Goal: Book appointment/travel/reservation

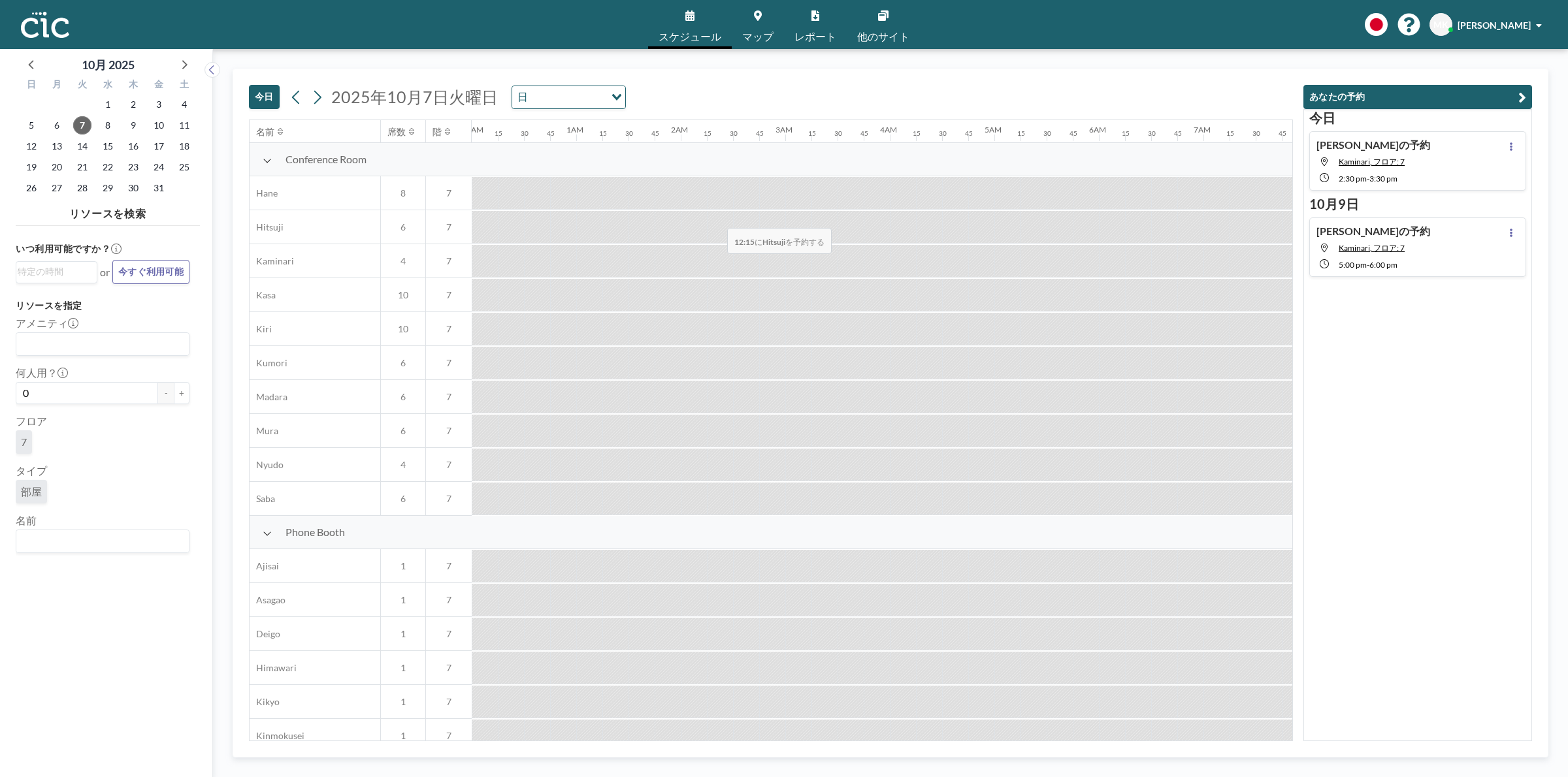
scroll to position [0, 1045]
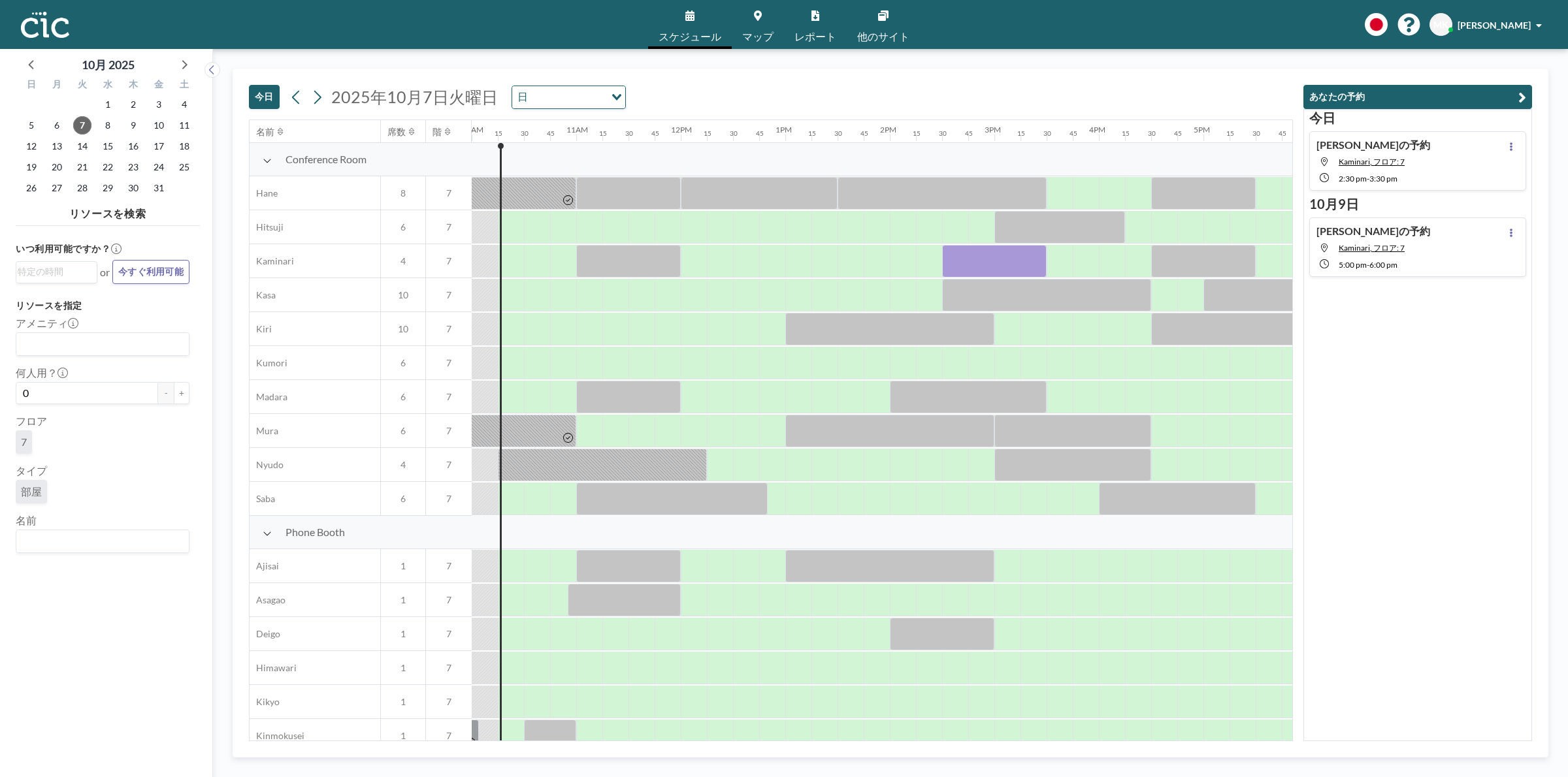
click at [1509, 144] on div at bounding box center [1511, 161] width 16 height 45
click at [1508, 144] on icon at bounding box center [1511, 147] width 5 height 9
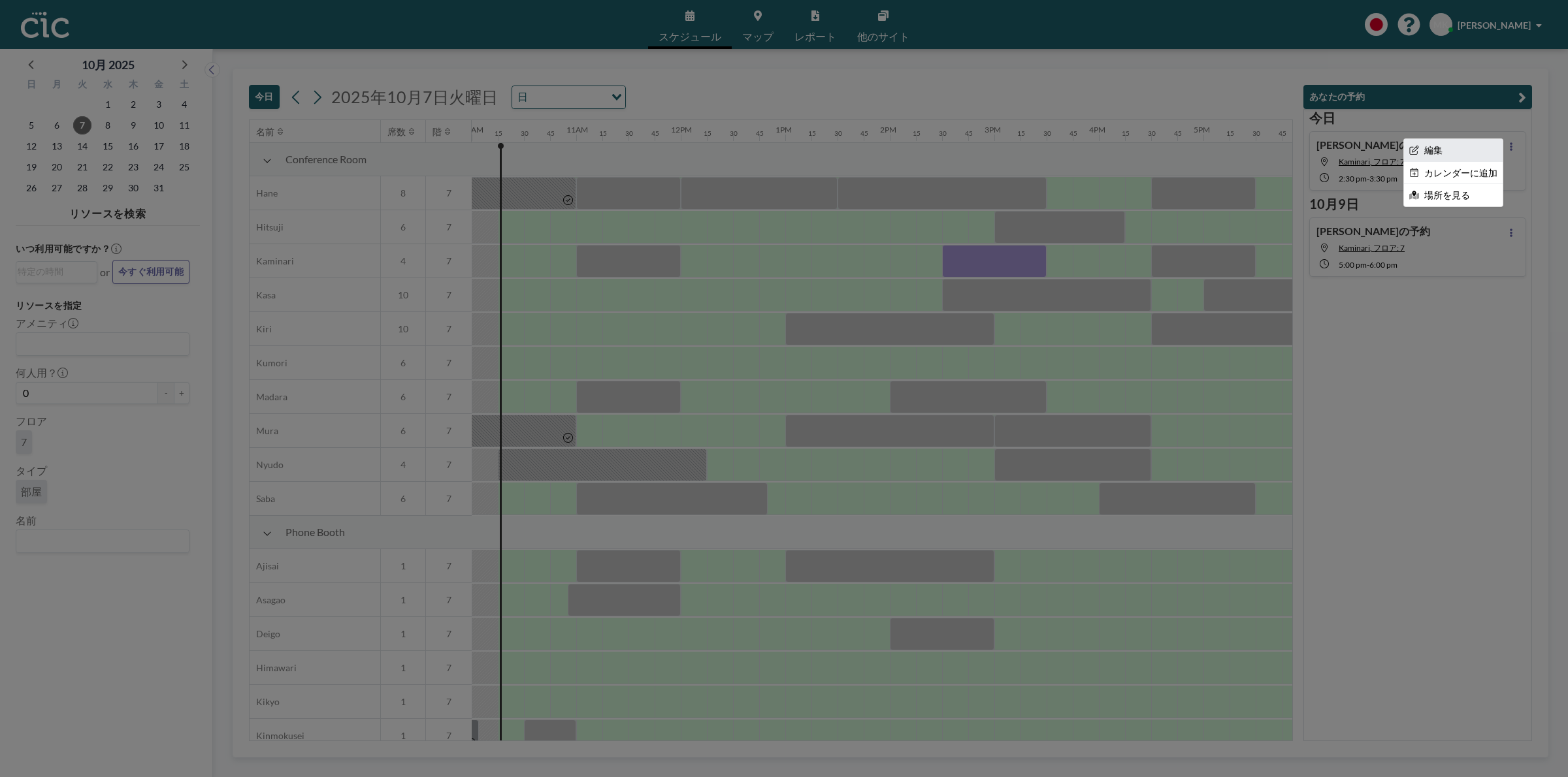
click at [1458, 145] on li "編集" at bounding box center [1453, 150] width 99 height 22
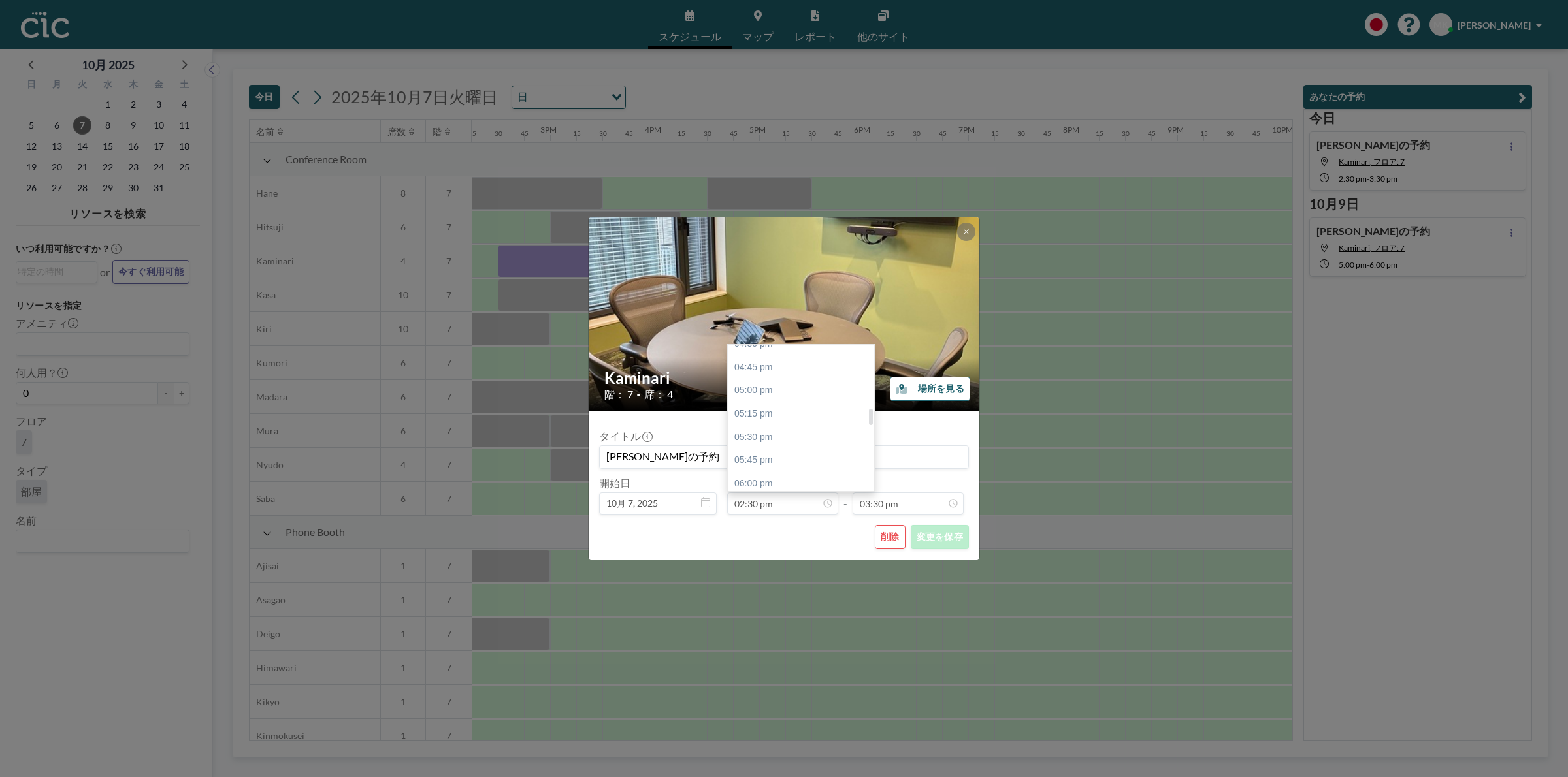
scroll to position [559, 0]
drag, startPoint x: 870, startPoint y: 389, endPoint x: 870, endPoint y: 412, distance: 23.0
click at [870, 412] on div at bounding box center [871, 417] width 4 height 16
drag, startPoint x: 873, startPoint y: 397, endPoint x: 872, endPoint y: 410, distance: 13.0
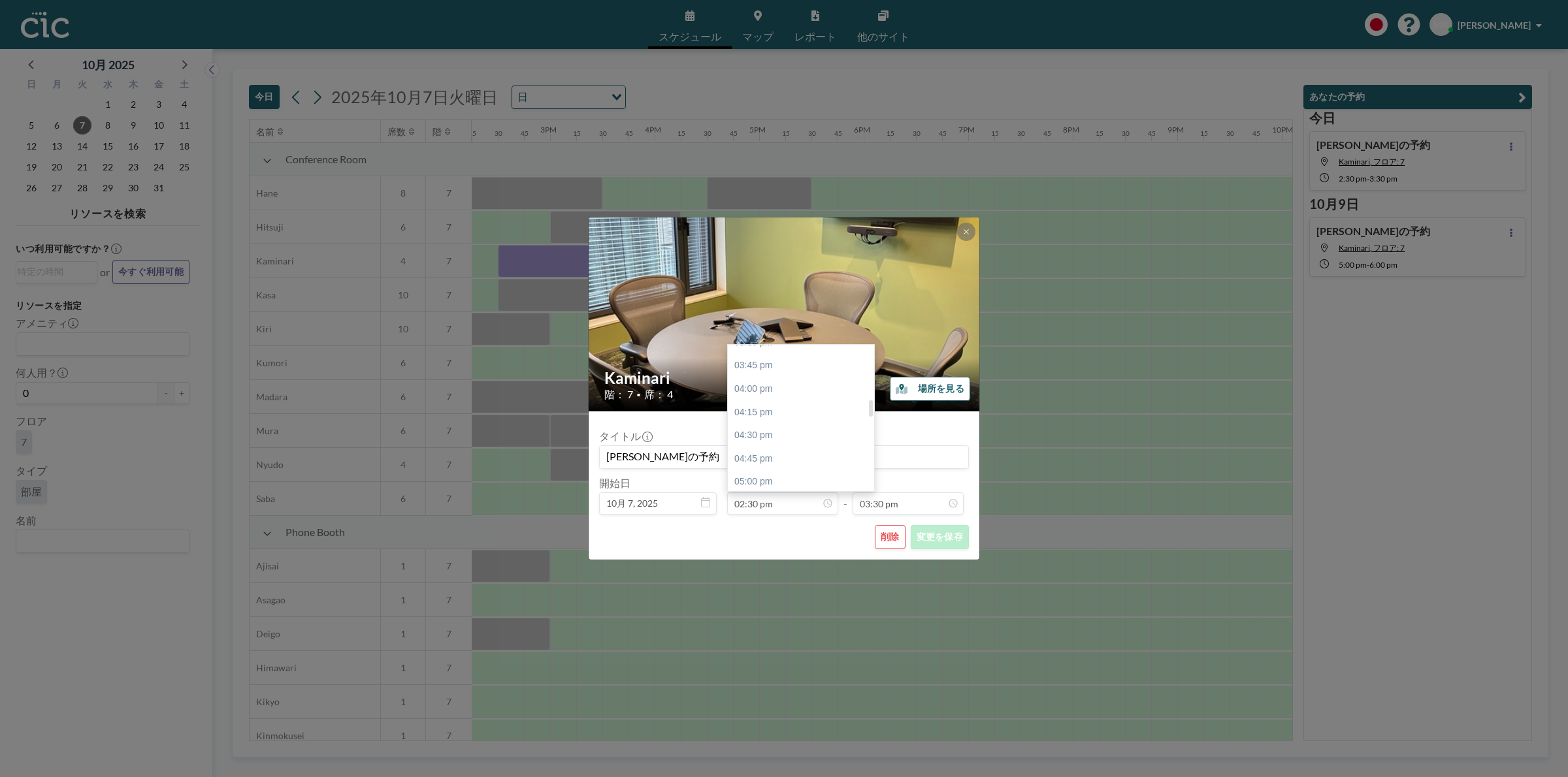
click at [872, 410] on div at bounding box center [871, 408] width 4 height 16
click at [798, 428] on div "04:30 pm" at bounding box center [804, 435] width 154 height 24
type input "04:30 pm"
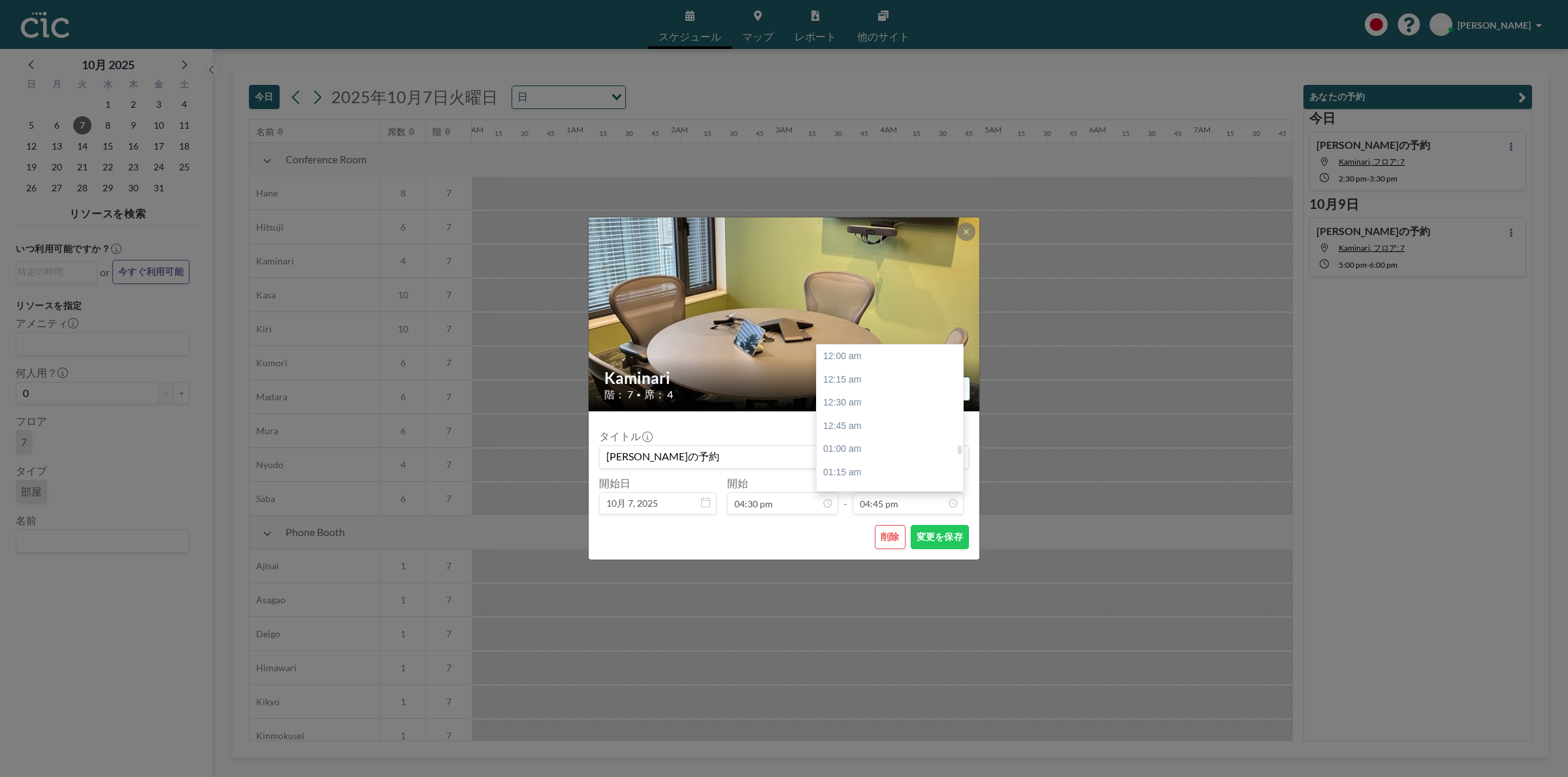
scroll to position [1555, 0]
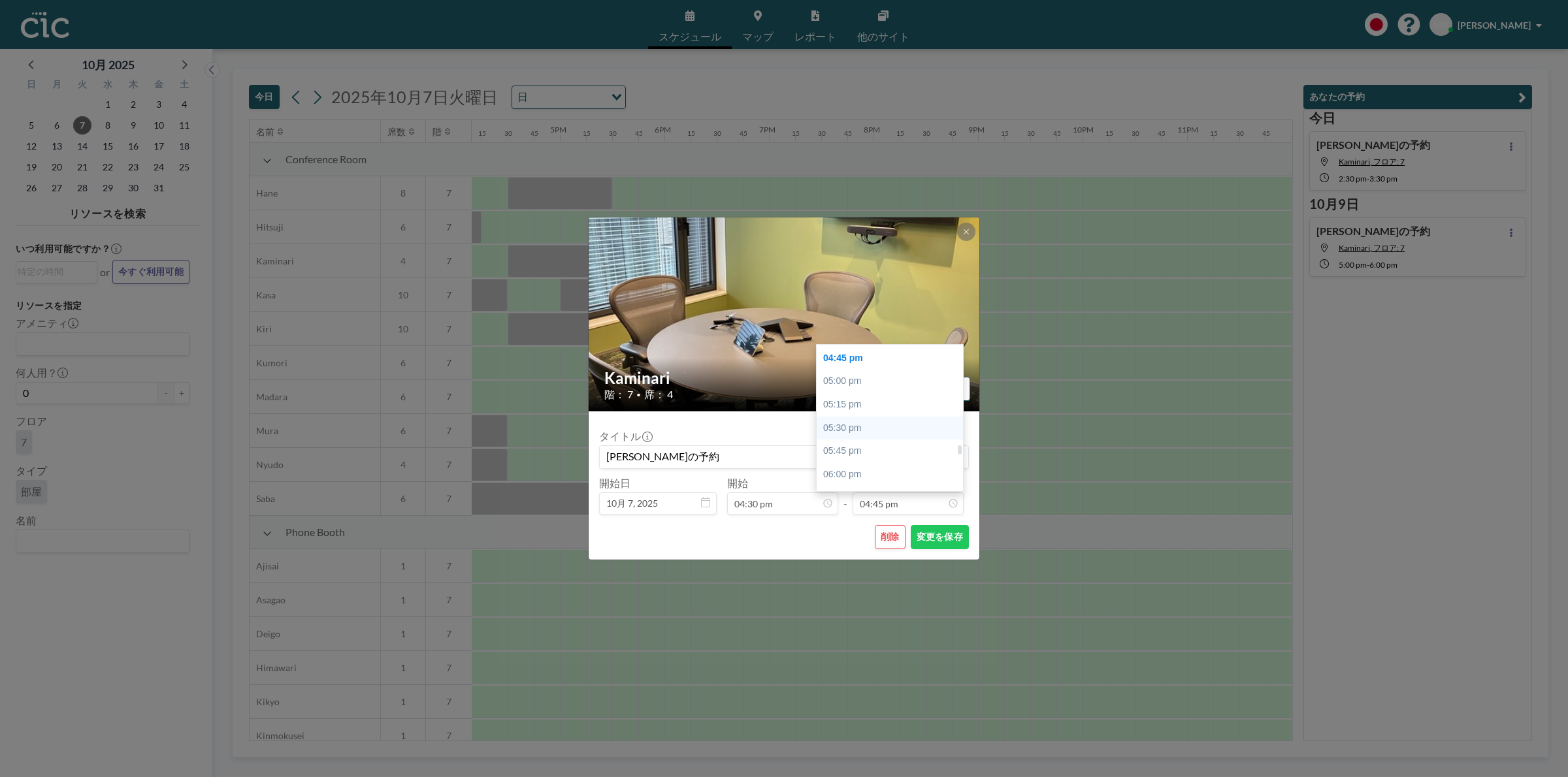
click at [851, 422] on div "05:30 pm" at bounding box center [893, 428] width 154 height 24
type input "05:30 pm"
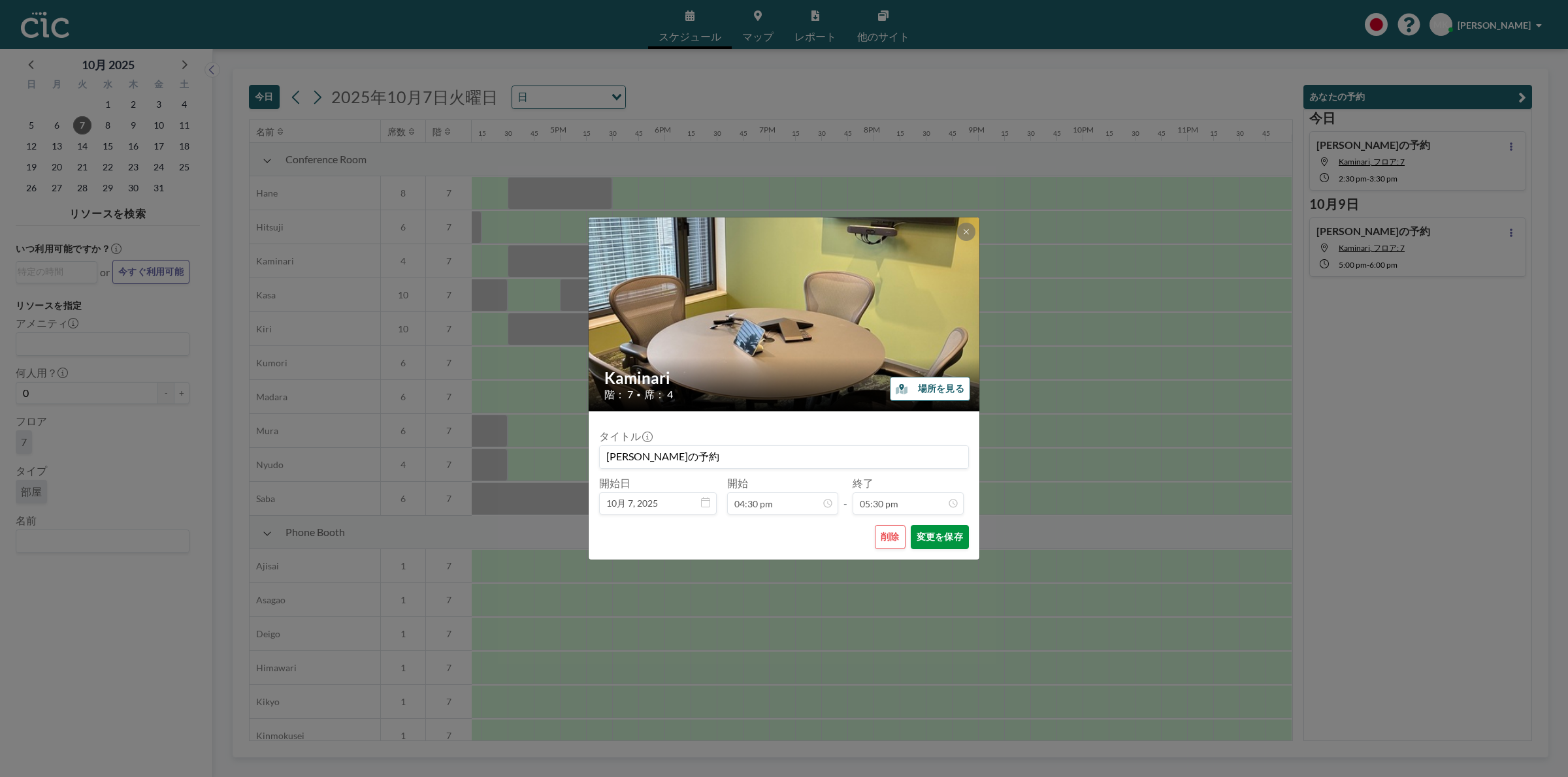
scroll to position [1626, 0]
click at [941, 533] on button "変更を保存" at bounding box center [940, 537] width 58 height 24
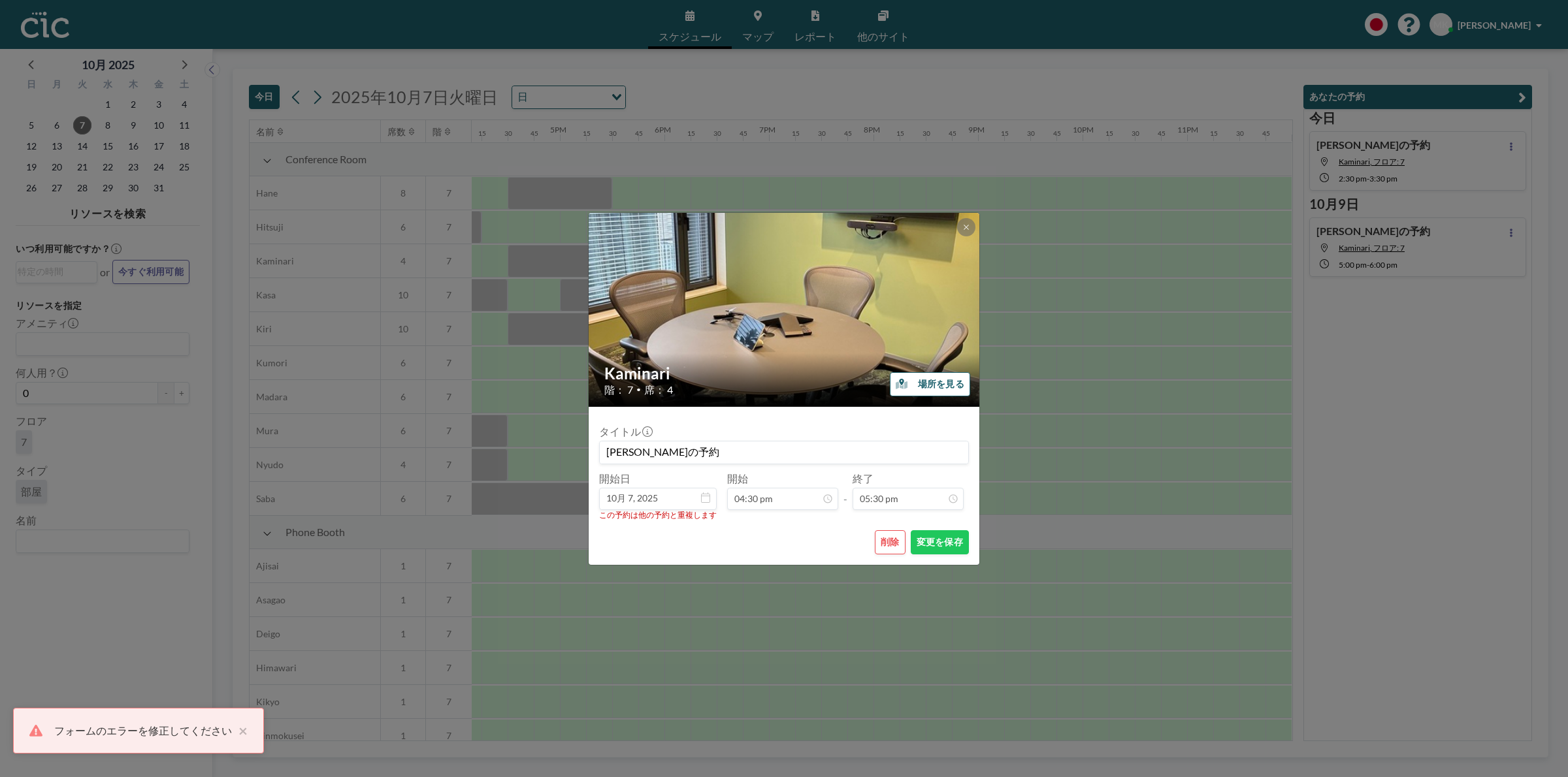
click at [249, 727] on div "フォームのエラーを修正してください ×" at bounding box center [138, 730] width 251 height 46
click at [887, 539] on button "削除" at bounding box center [890, 543] width 31 height 24
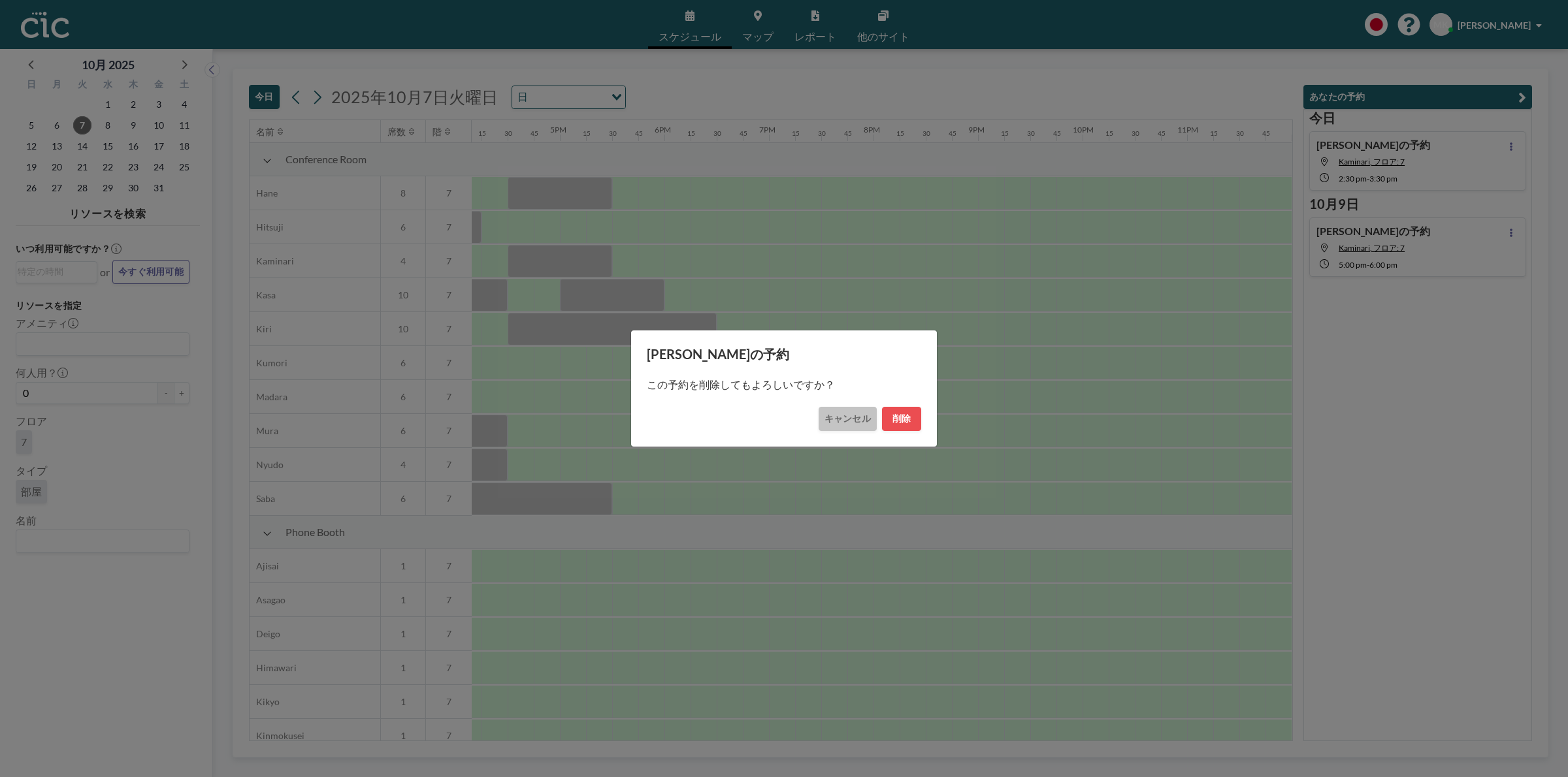
click at [850, 416] on button "キャンセル" at bounding box center [848, 419] width 58 height 24
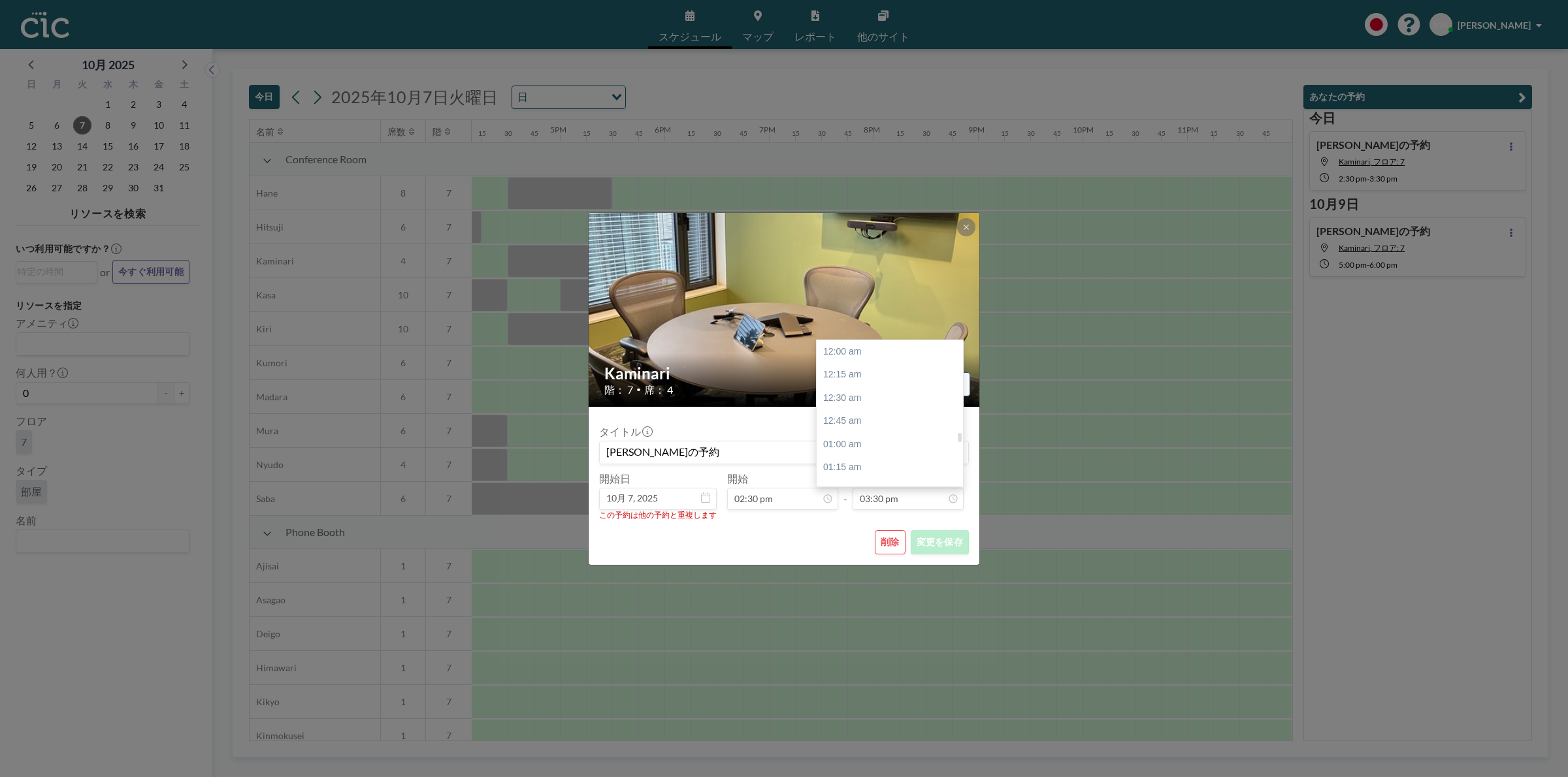
scroll to position [1440, 0]
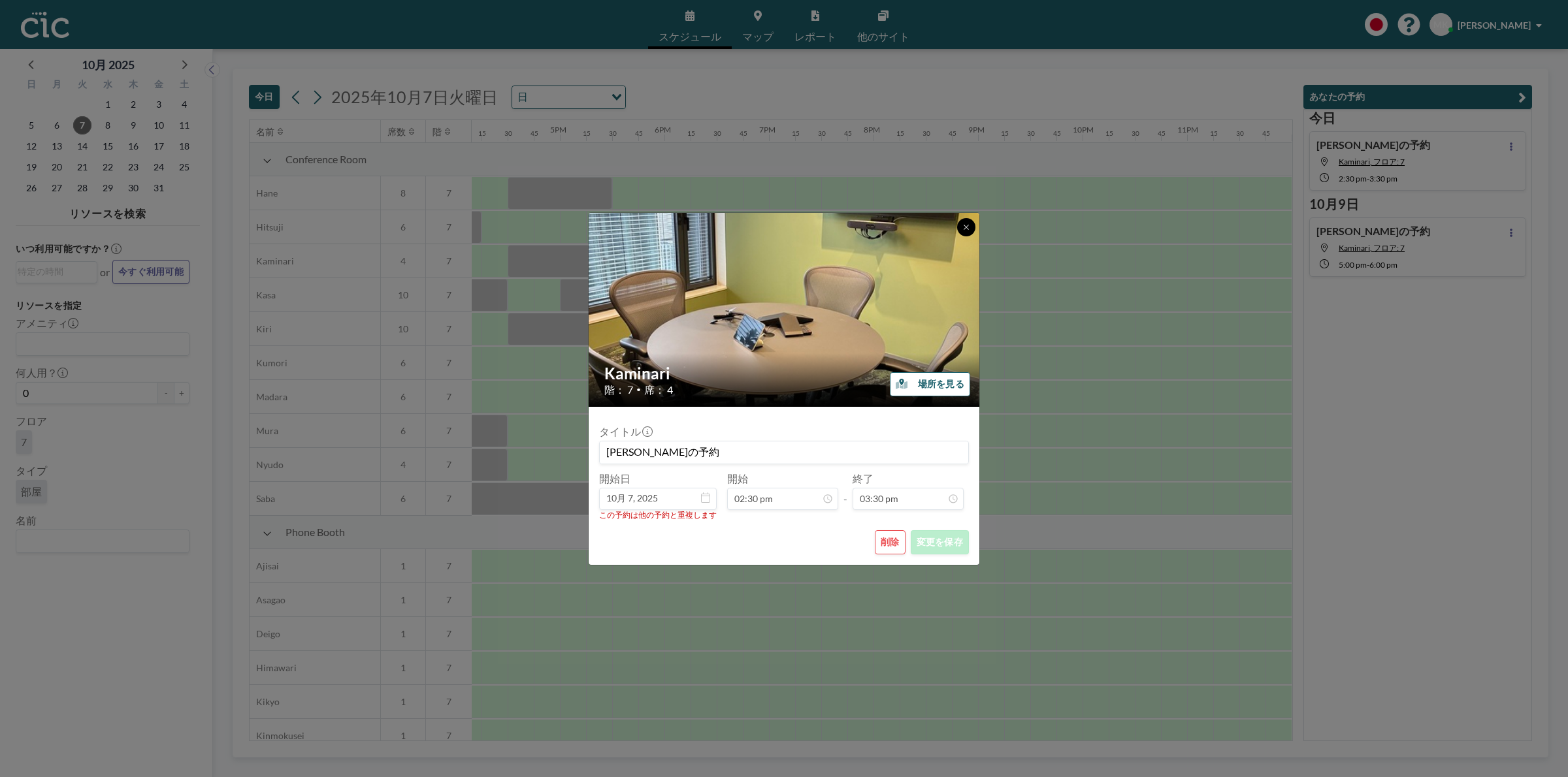
click at [963, 219] on button at bounding box center [966, 227] width 18 height 18
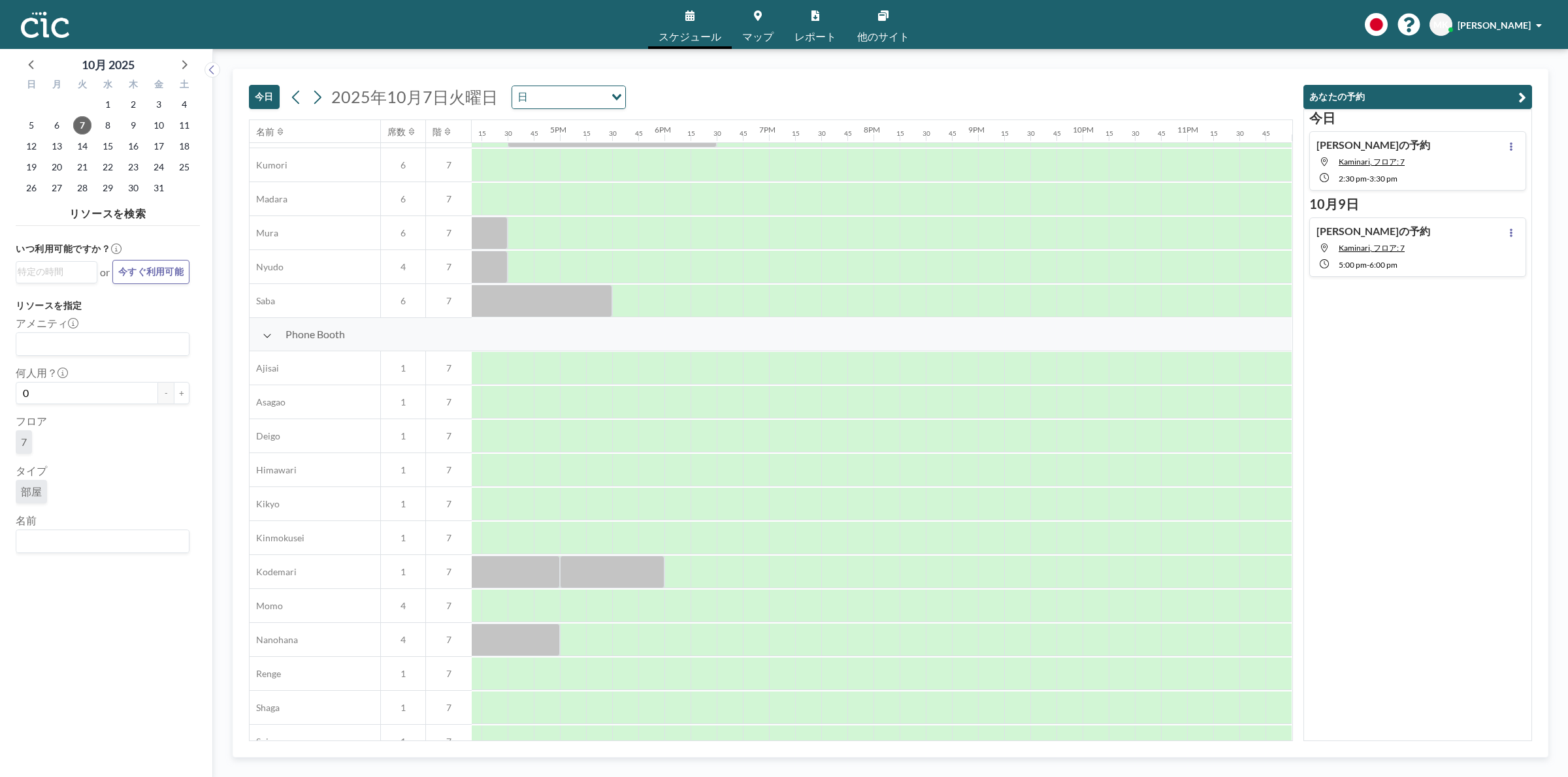
scroll to position [0, 1698]
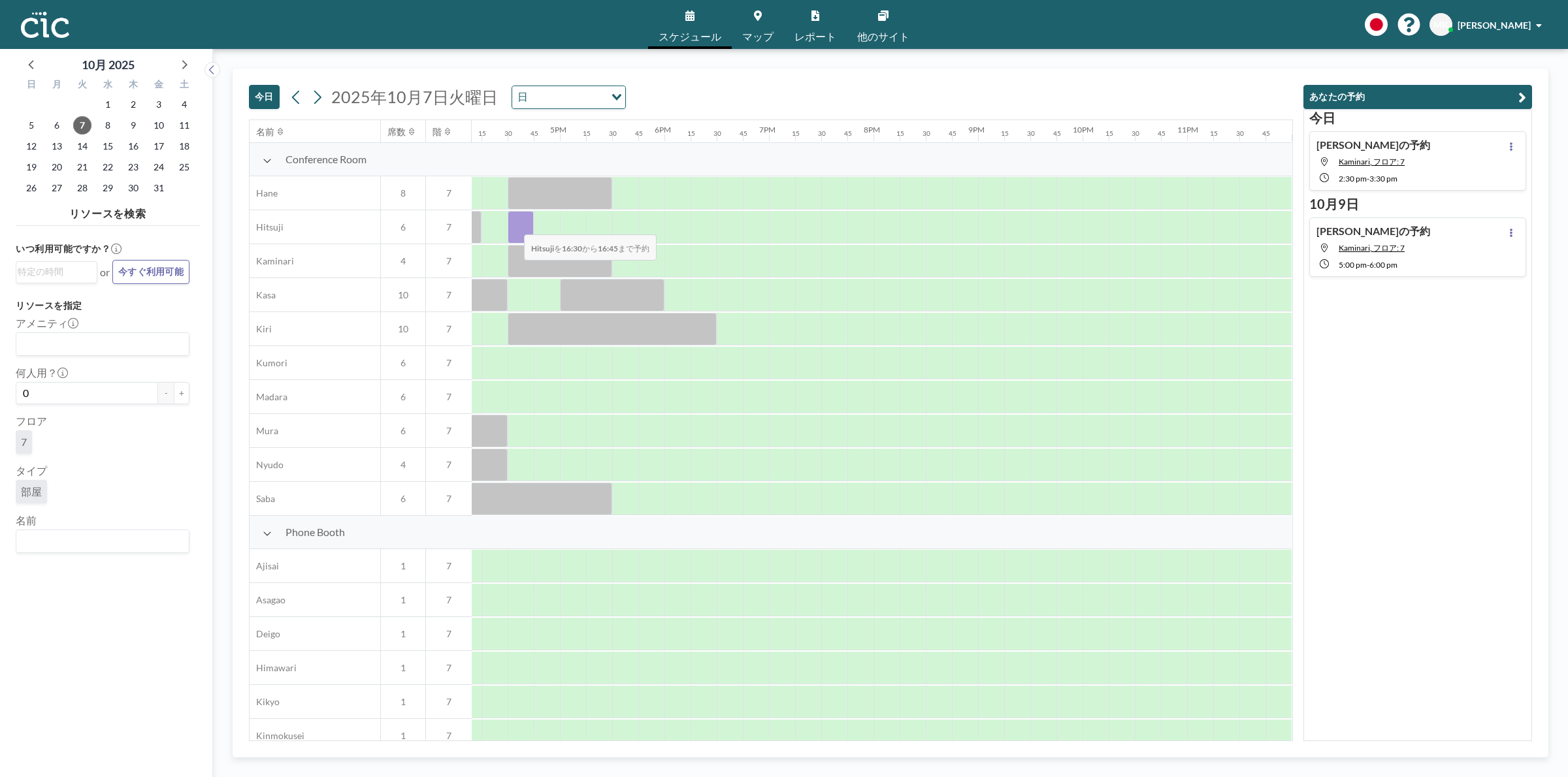
click at [514, 227] on div at bounding box center [520, 228] width 26 height 33
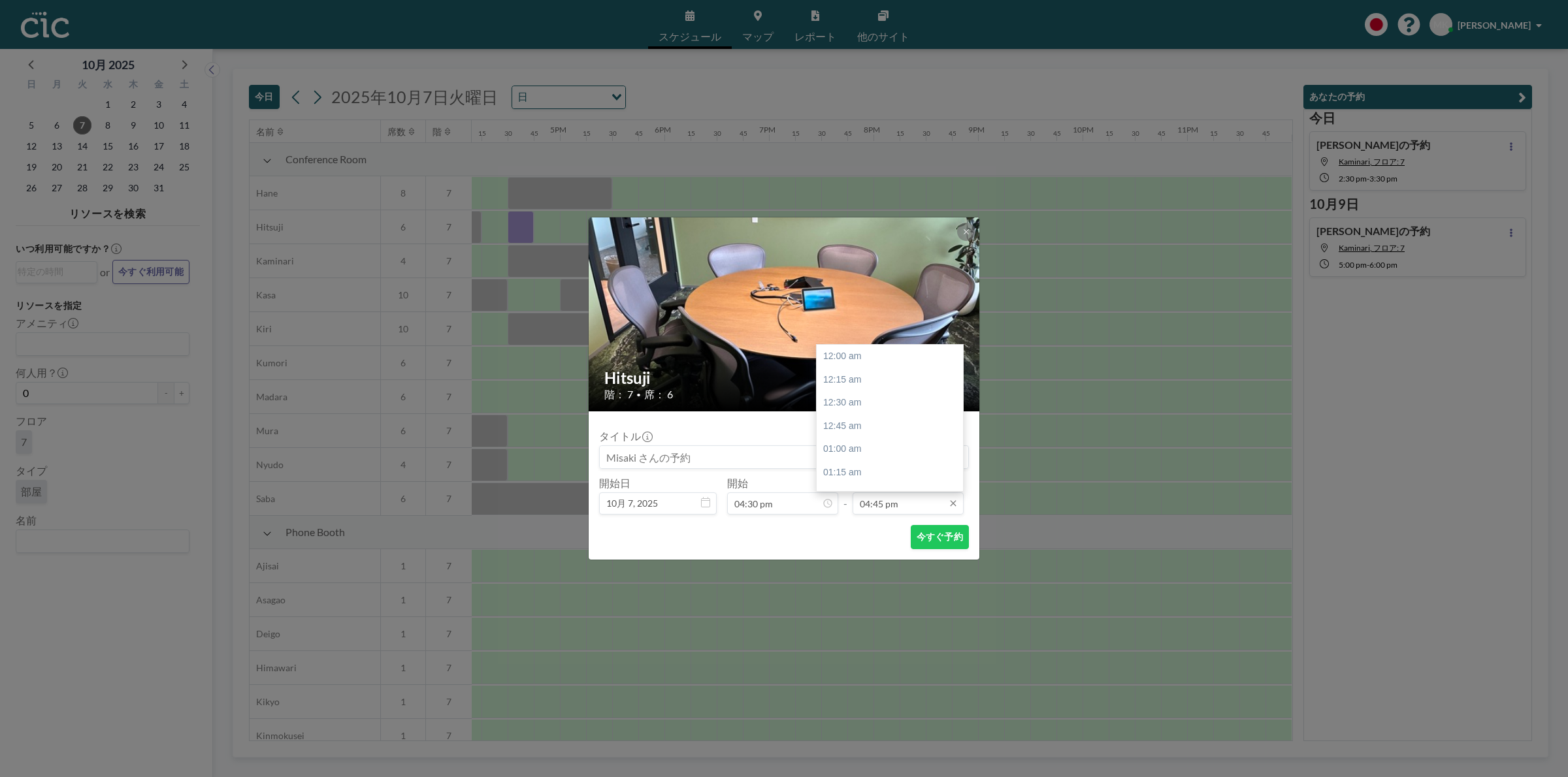
scroll to position [1555, 0]
click at [874, 430] on div "05:30 pm" at bounding box center [893, 428] width 154 height 24
type input "05:30 pm"
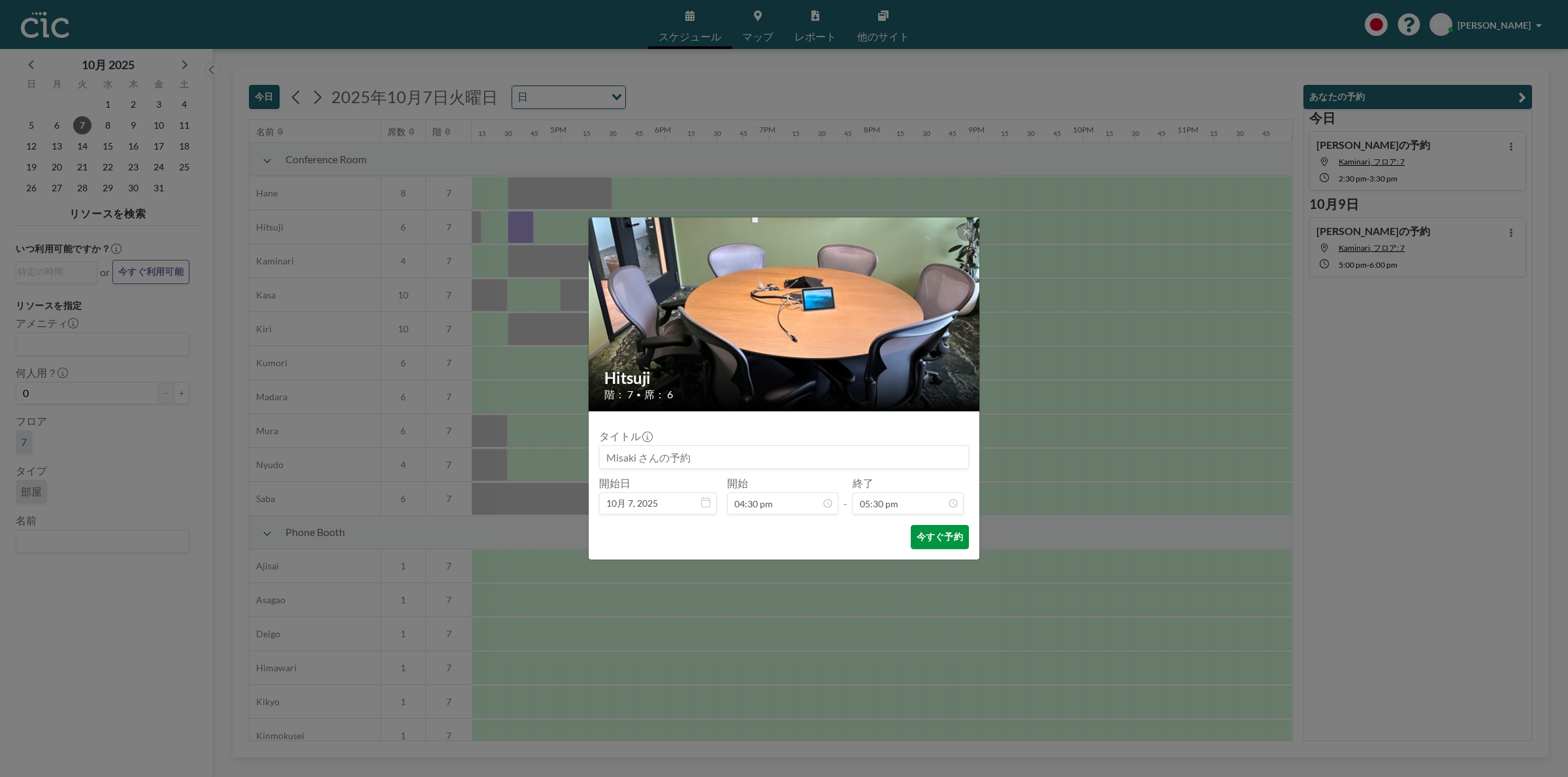
scroll to position [1626, 0]
click at [939, 537] on button "今すぐ予約" at bounding box center [940, 537] width 58 height 24
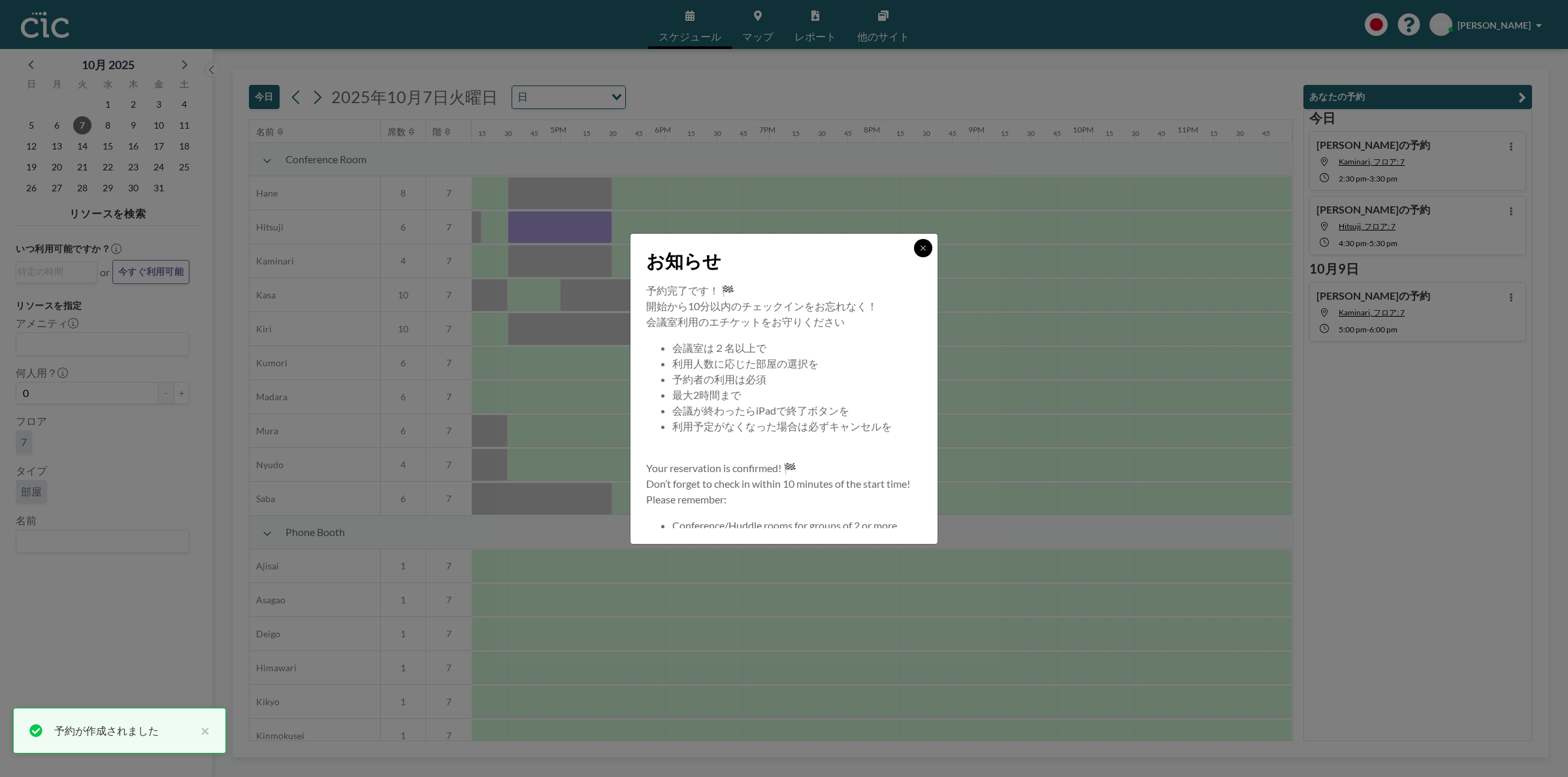
click at [922, 250] on icon at bounding box center [923, 249] width 8 height 8
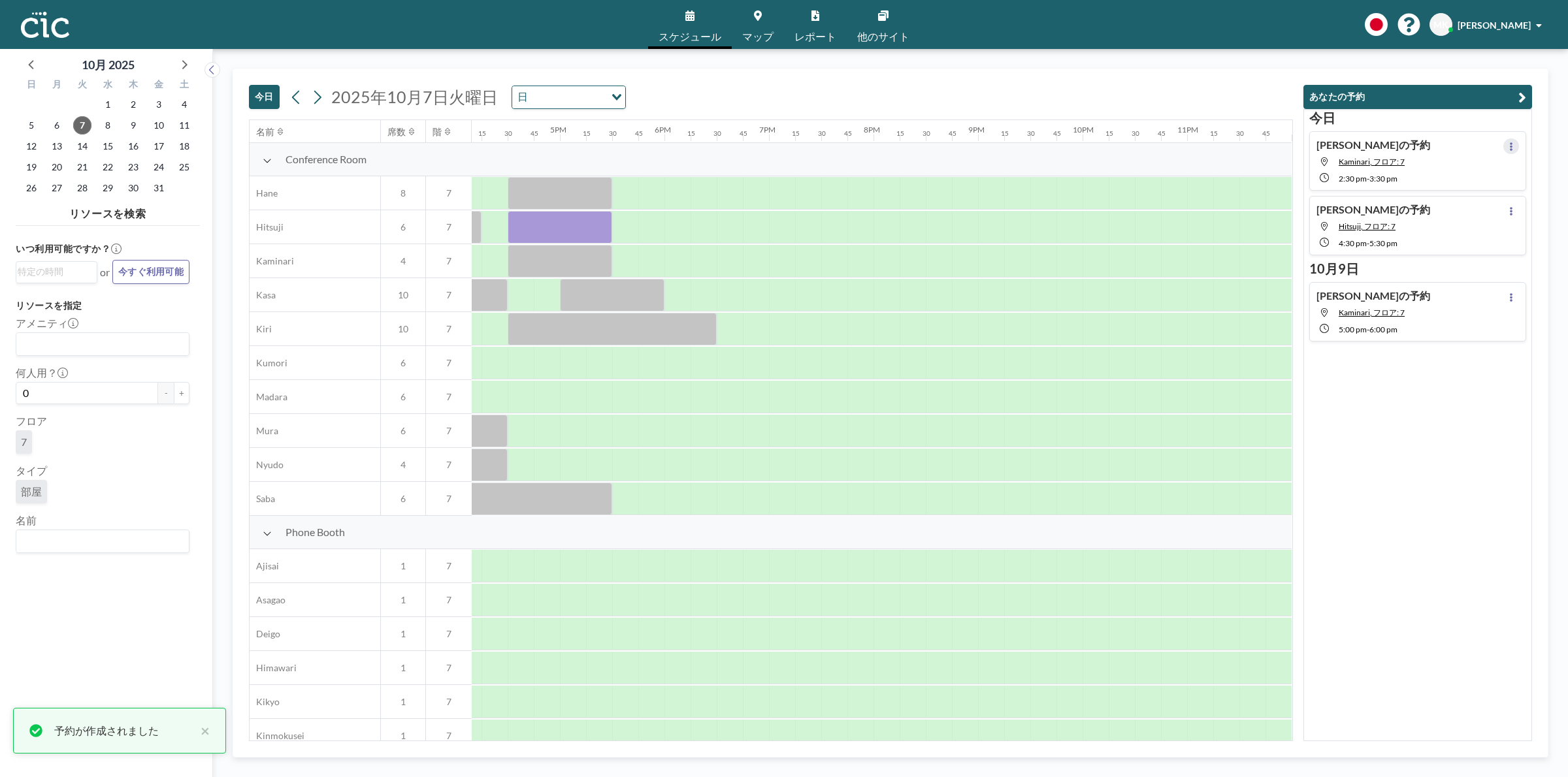
click at [1503, 142] on button at bounding box center [1511, 146] width 16 height 16
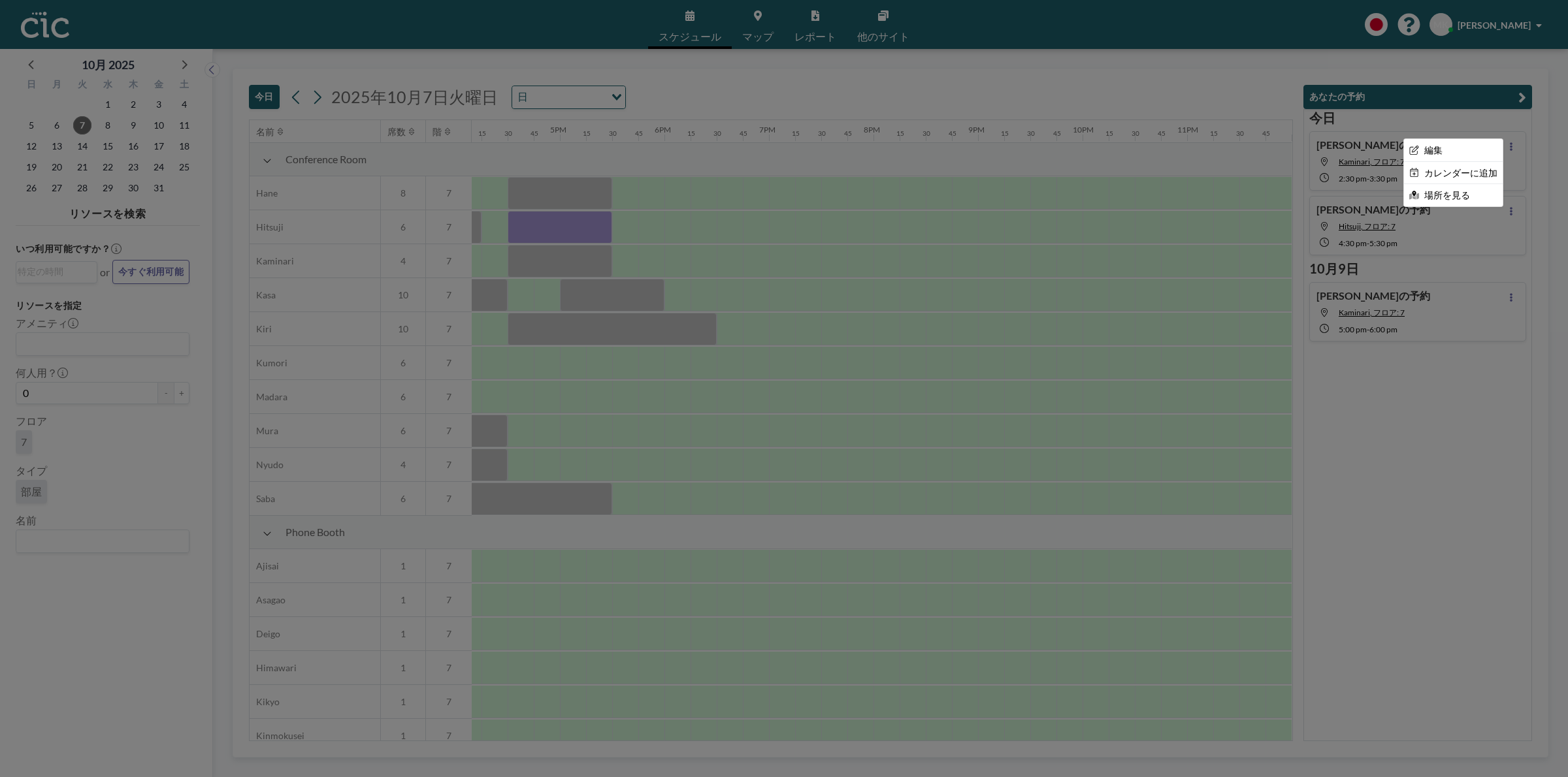
click at [1438, 126] on div at bounding box center [784, 388] width 1568 height 777
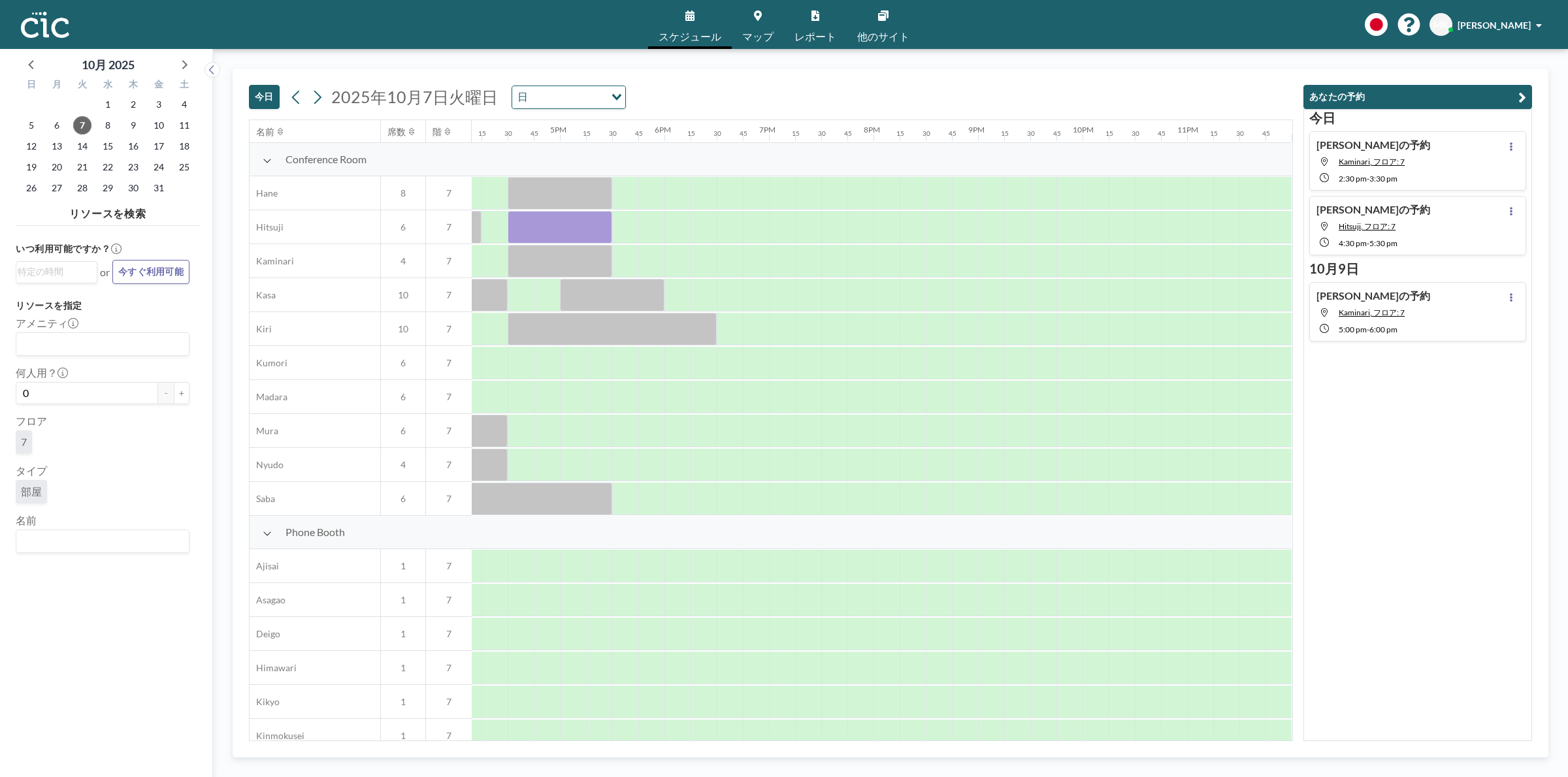
click at [1436, 162] on div "[PERSON_NAME]の予約 Kaminari, フロア: 7 2:30 PM - 3:30 PM" at bounding box center [1417, 161] width 217 height 60
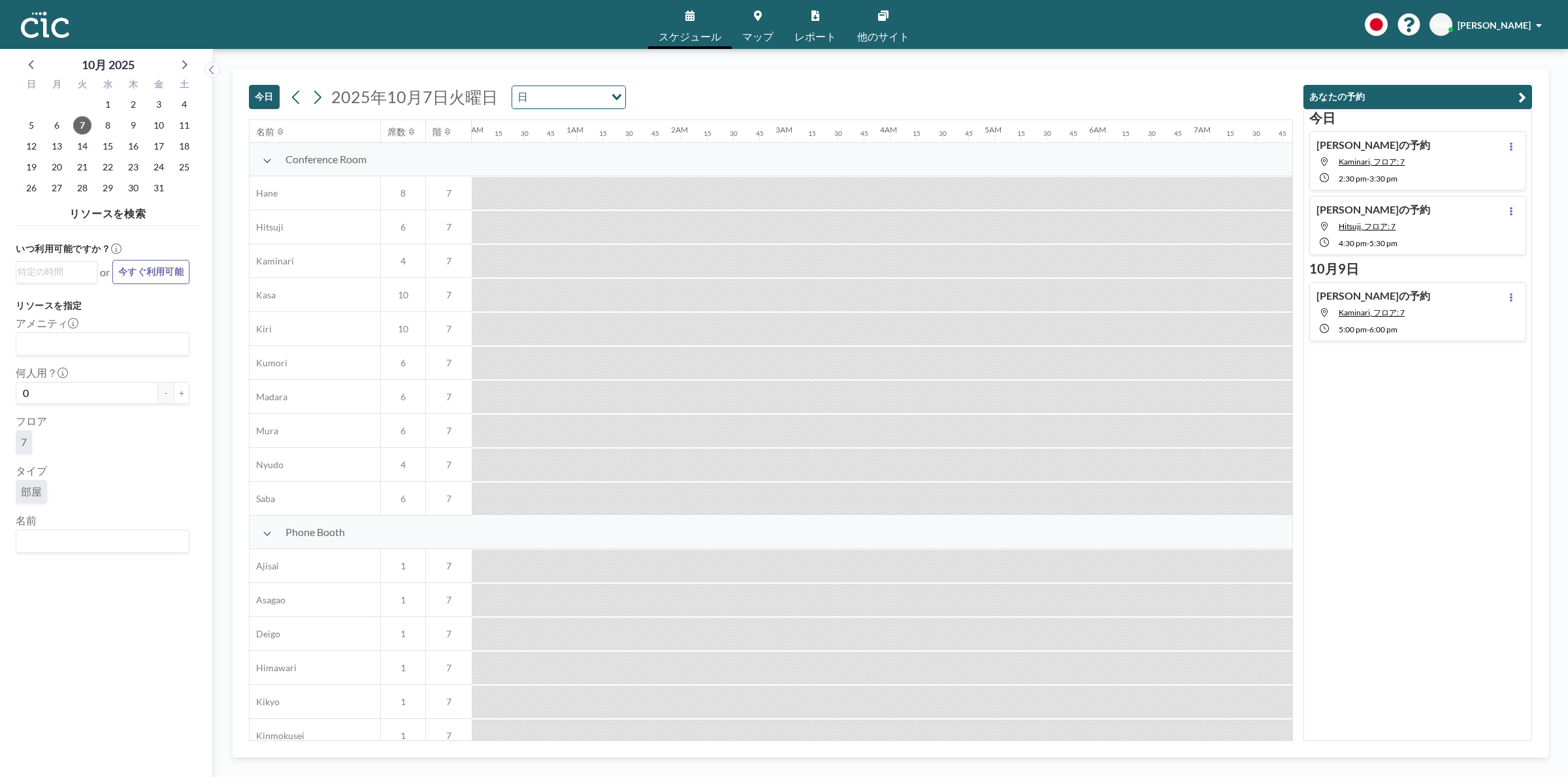
scroll to position [0, 1489]
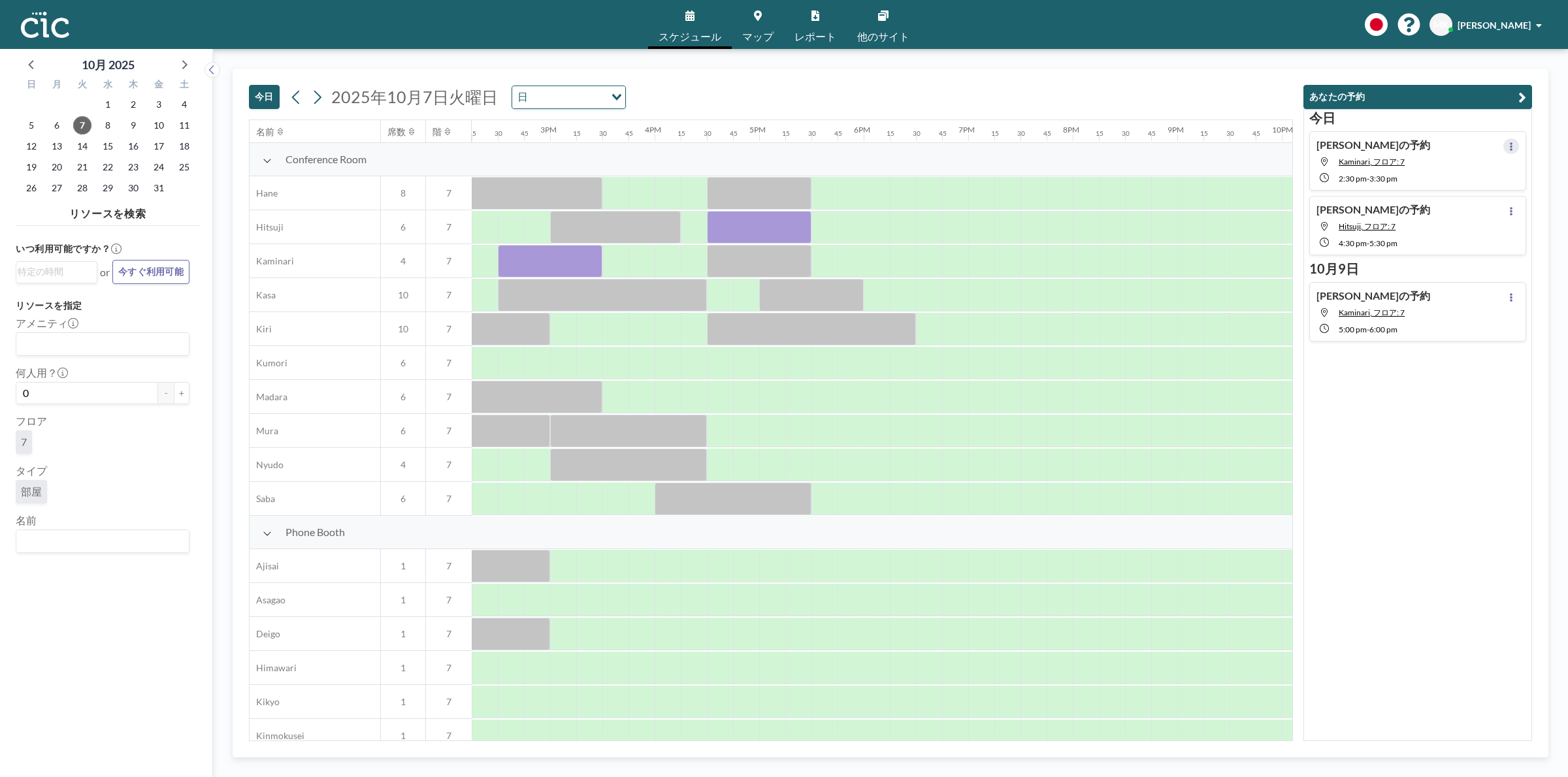
click at [1503, 141] on button at bounding box center [1511, 146] width 16 height 16
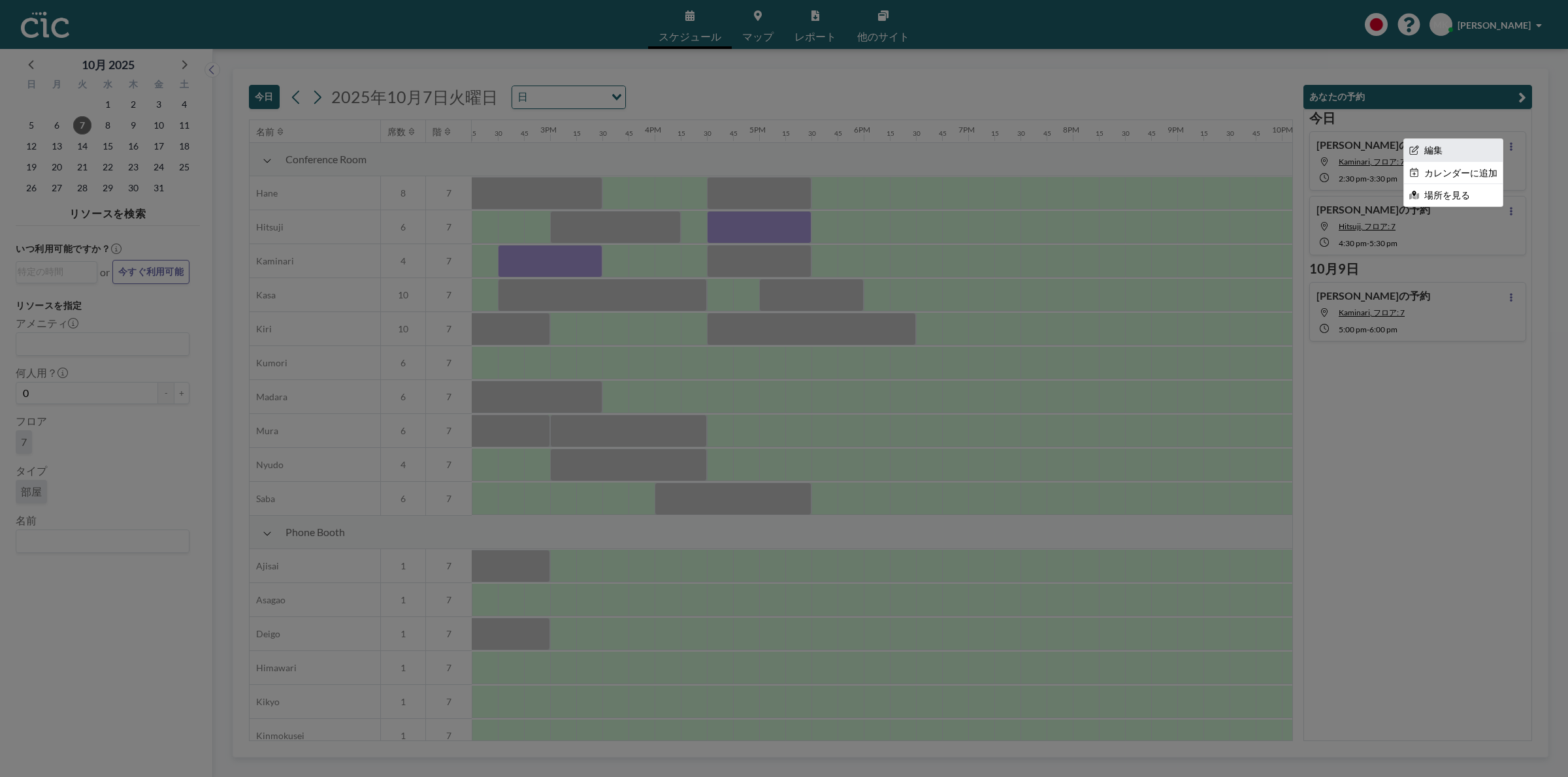
click at [1433, 152] on li "編集" at bounding box center [1453, 150] width 99 height 22
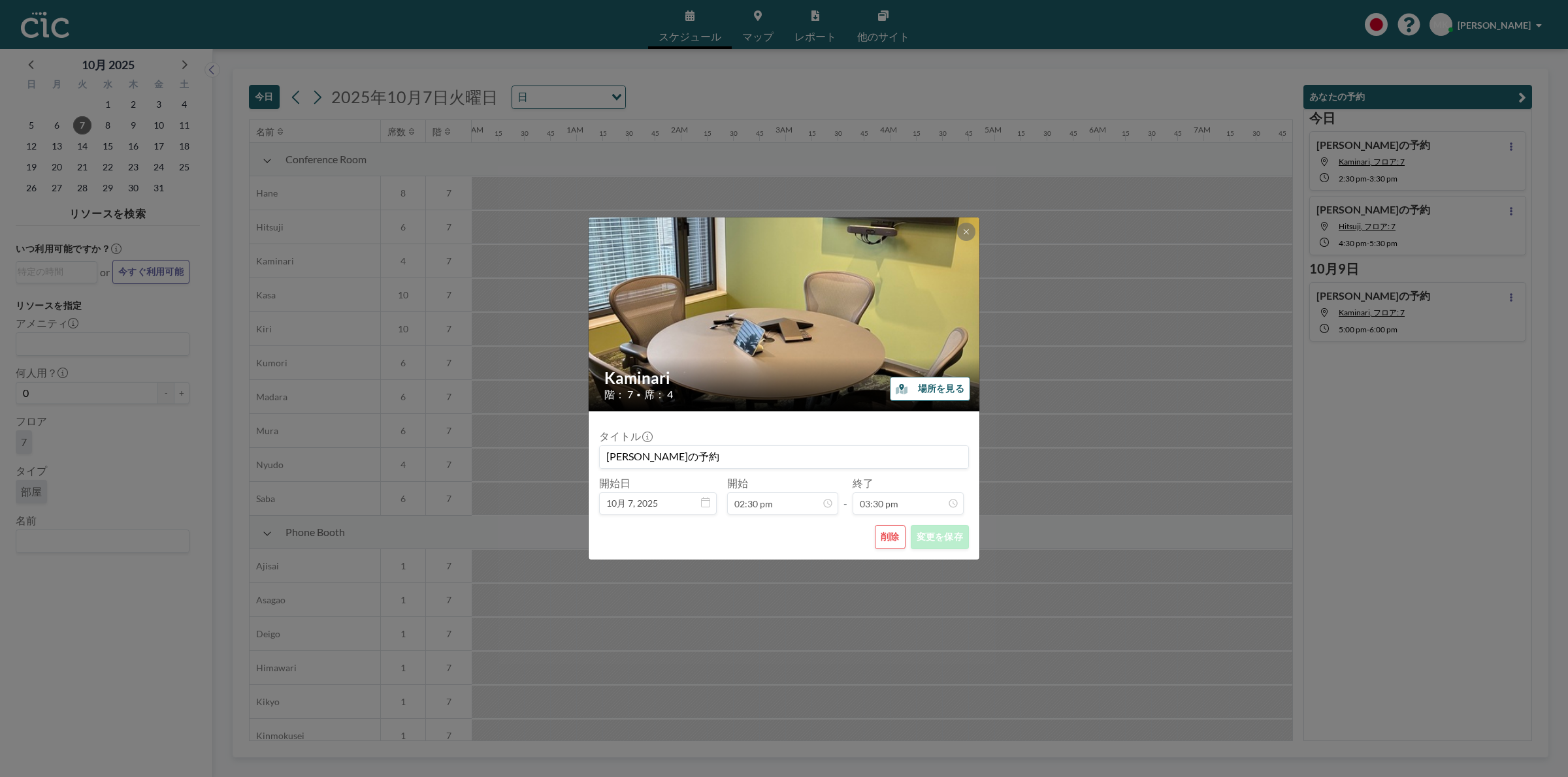
scroll to position [0, 1489]
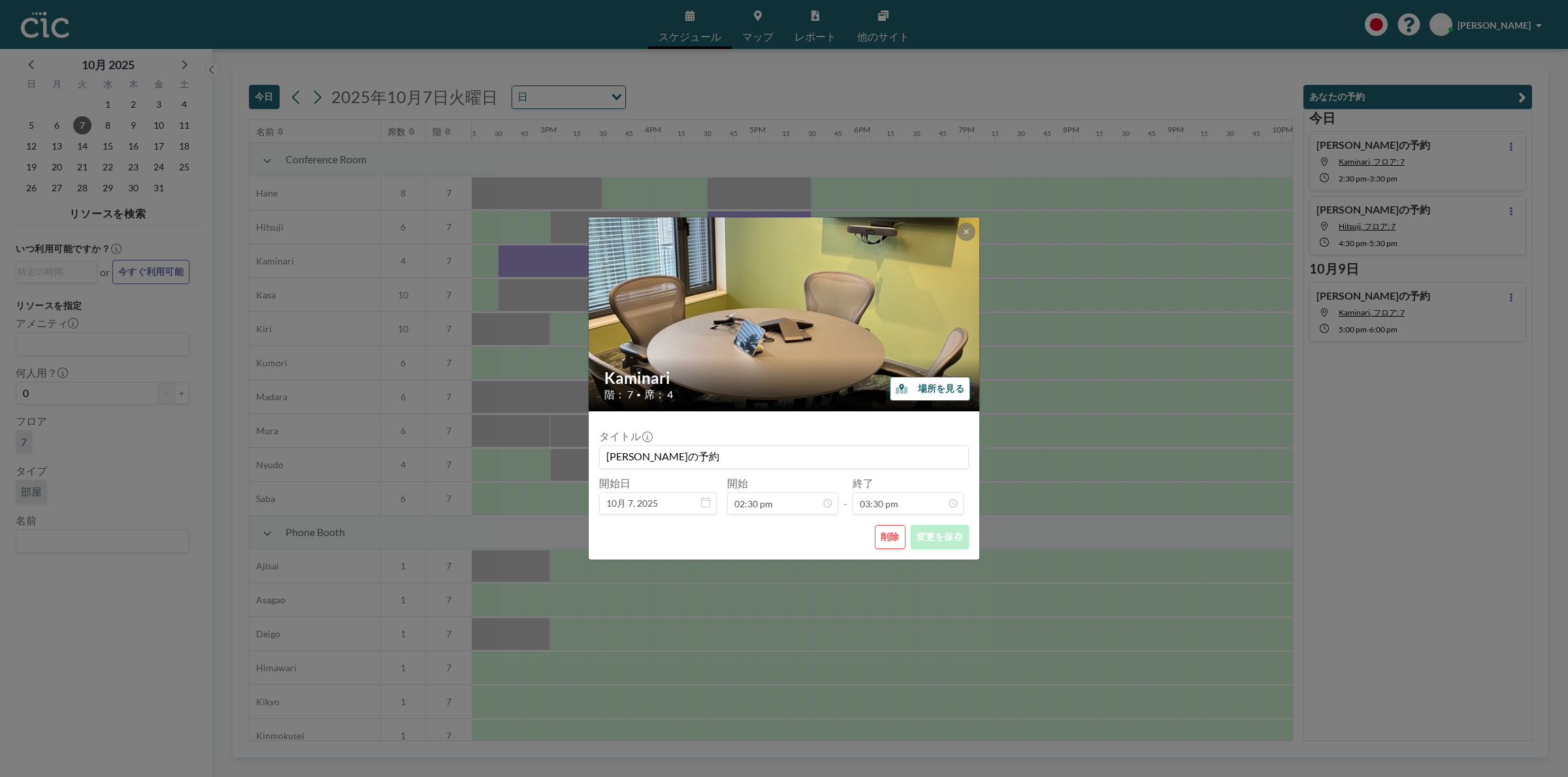
click at [880, 541] on button "削除" at bounding box center [890, 537] width 31 height 24
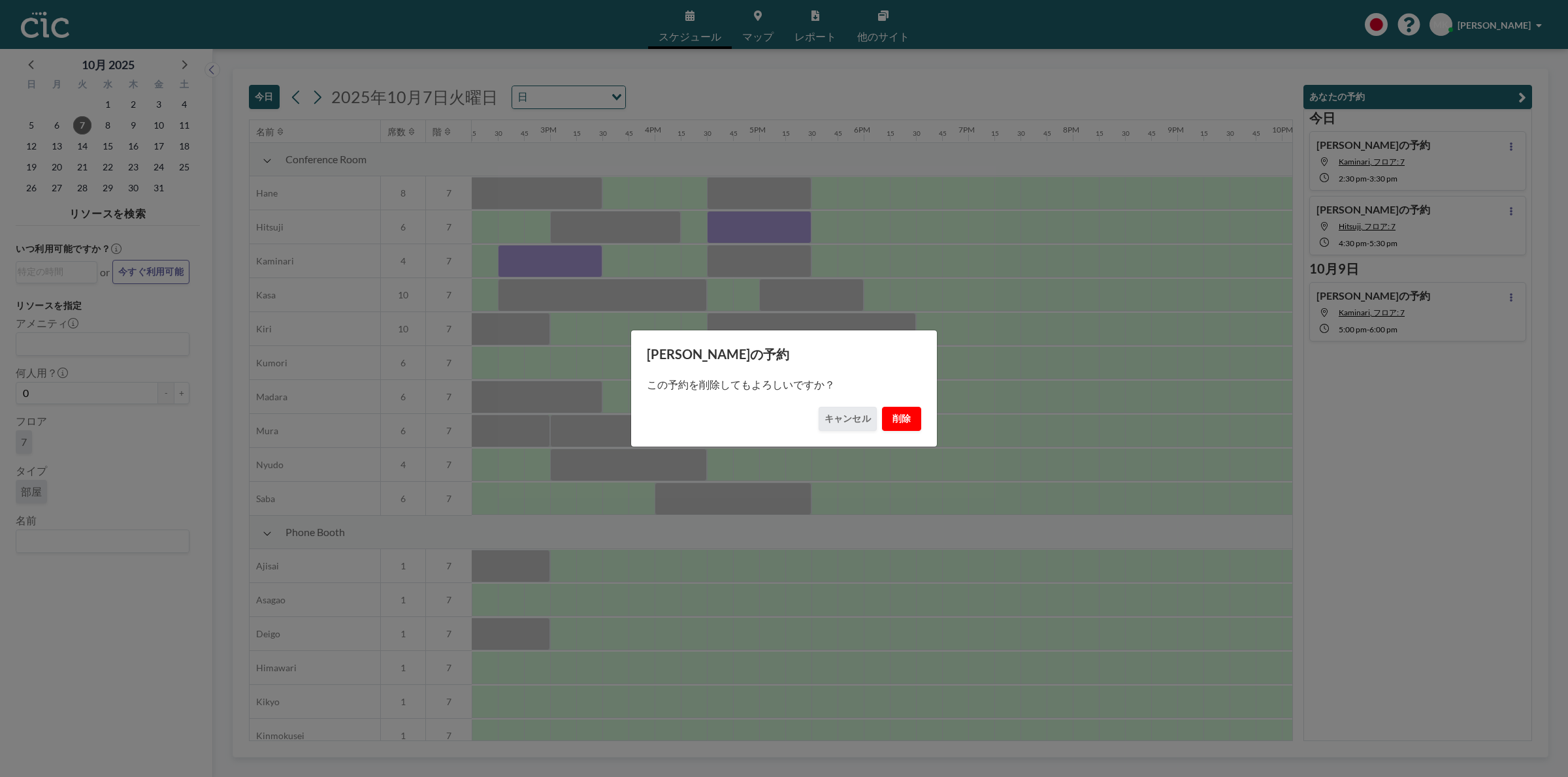
click at [902, 418] on button "削除" at bounding box center [902, 419] width 39 height 24
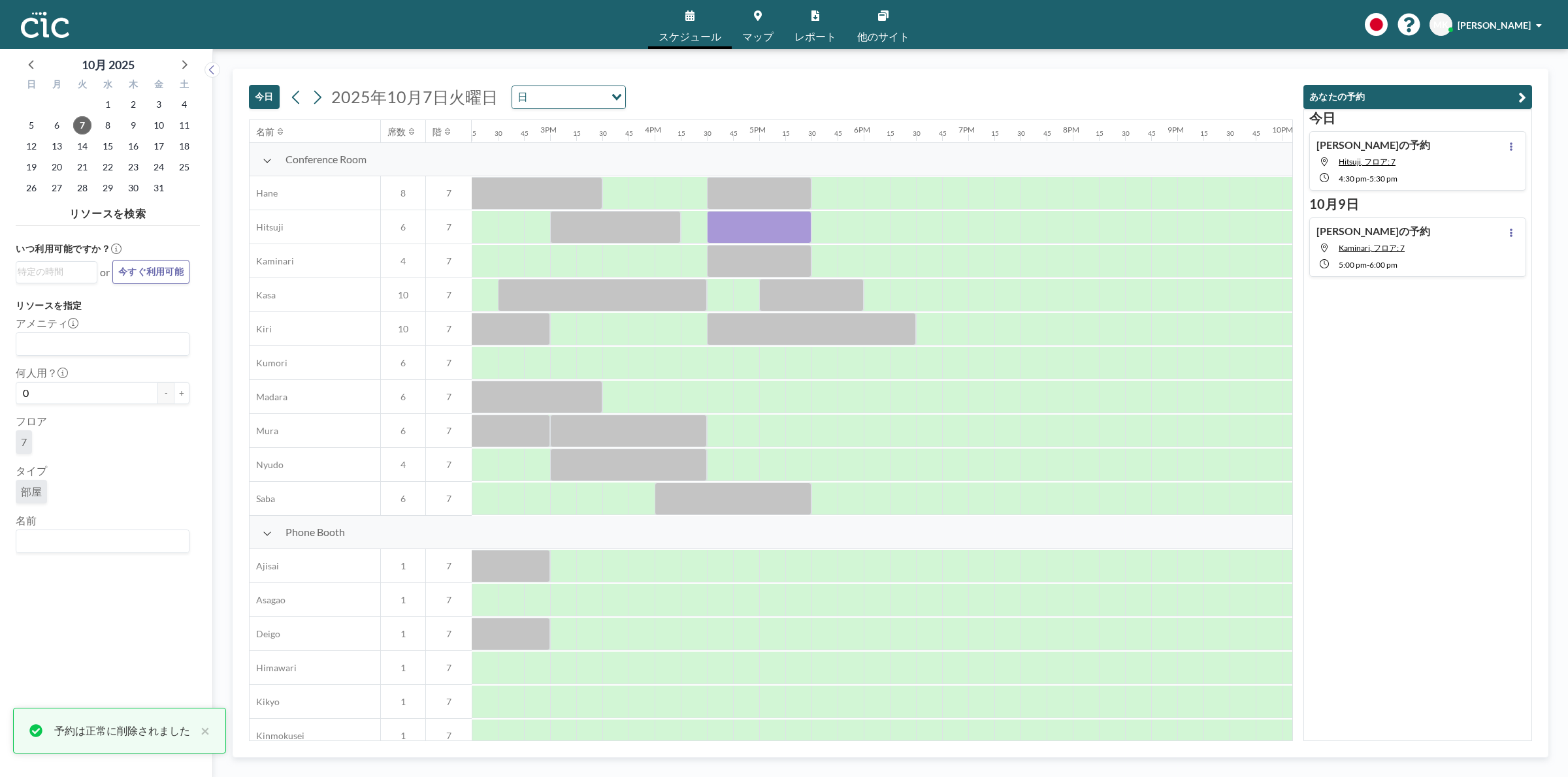
click at [1427, 412] on div "[DATE] [PERSON_NAME]の予約 Hitsuji, フロア: 7 4:30 PM - 5:30 PM [DATE] [PERSON_NAME]の…" at bounding box center [1417, 425] width 229 height 632
